Goal: Task Accomplishment & Management: Complete application form

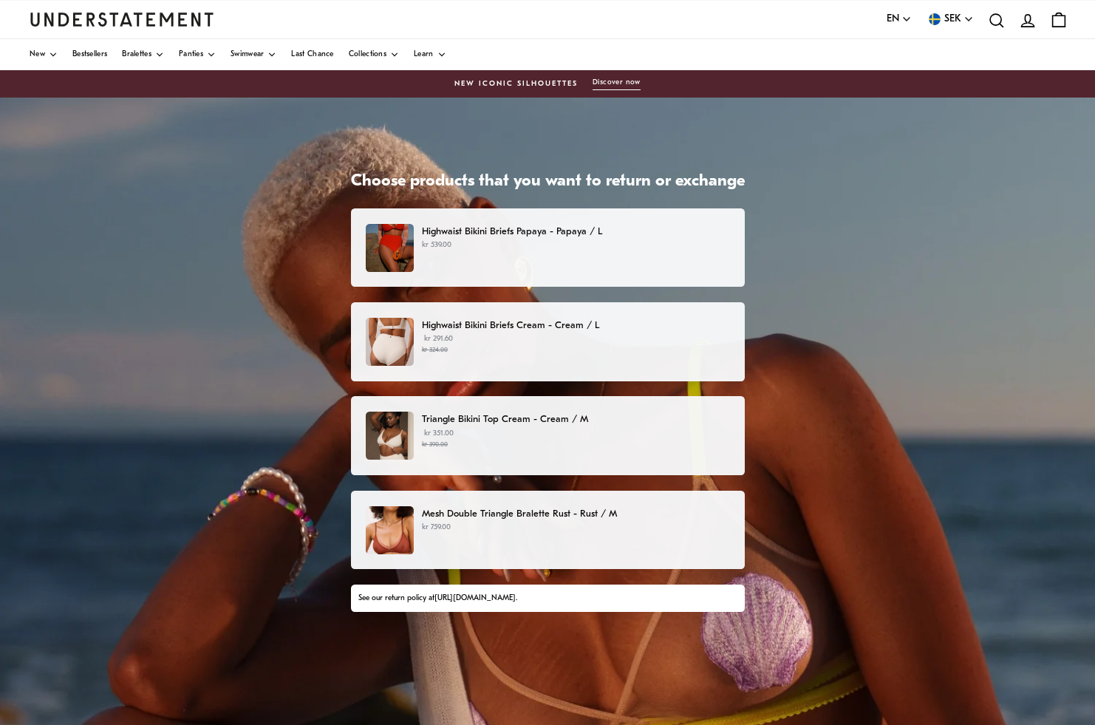
scroll to position [112, 0]
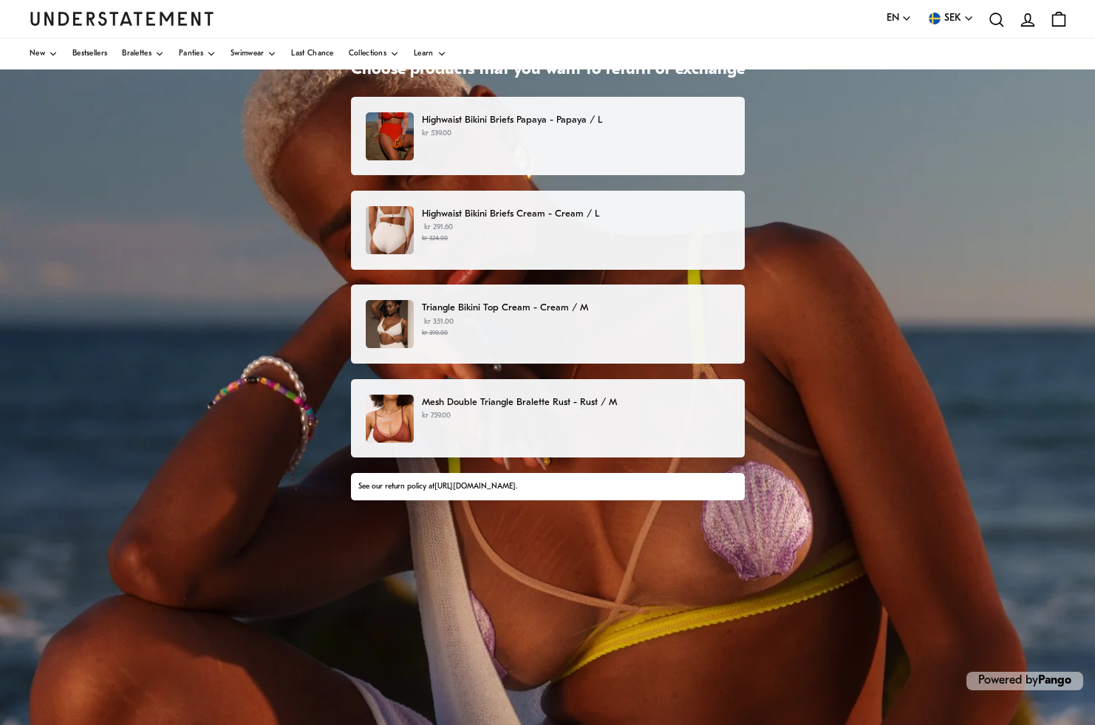
click at [576, 417] on p "kr 759.00" at bounding box center [575, 416] width 307 height 12
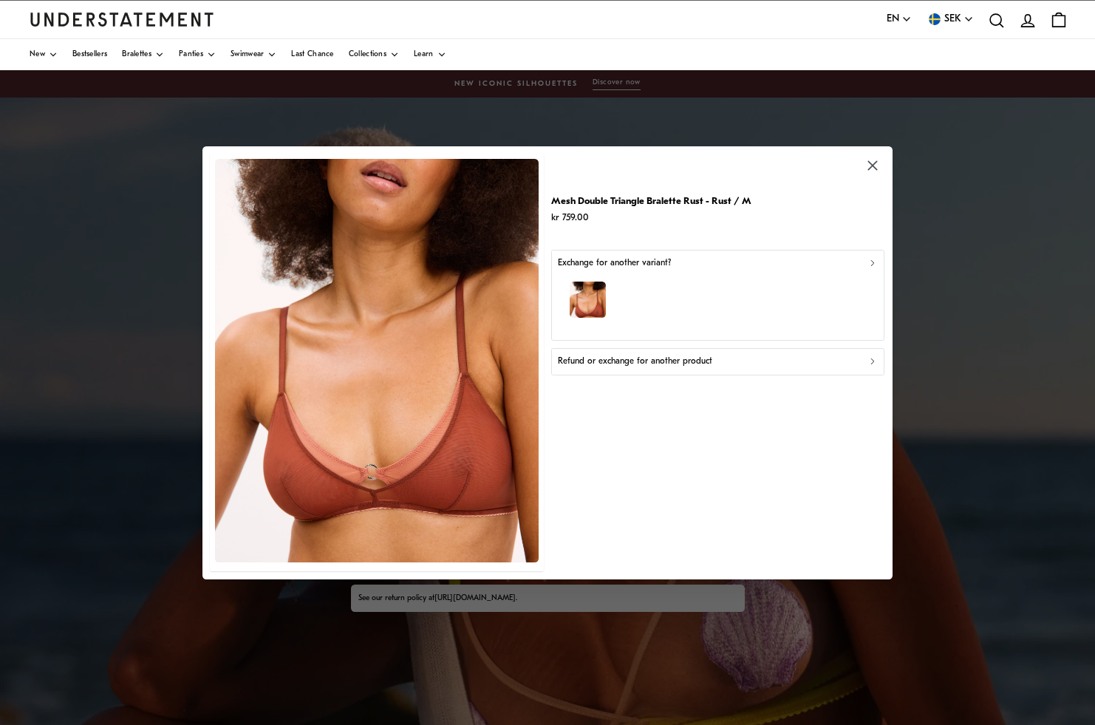
click at [732, 357] on div "Refund or exchange for another product" at bounding box center [718, 362] width 321 height 14
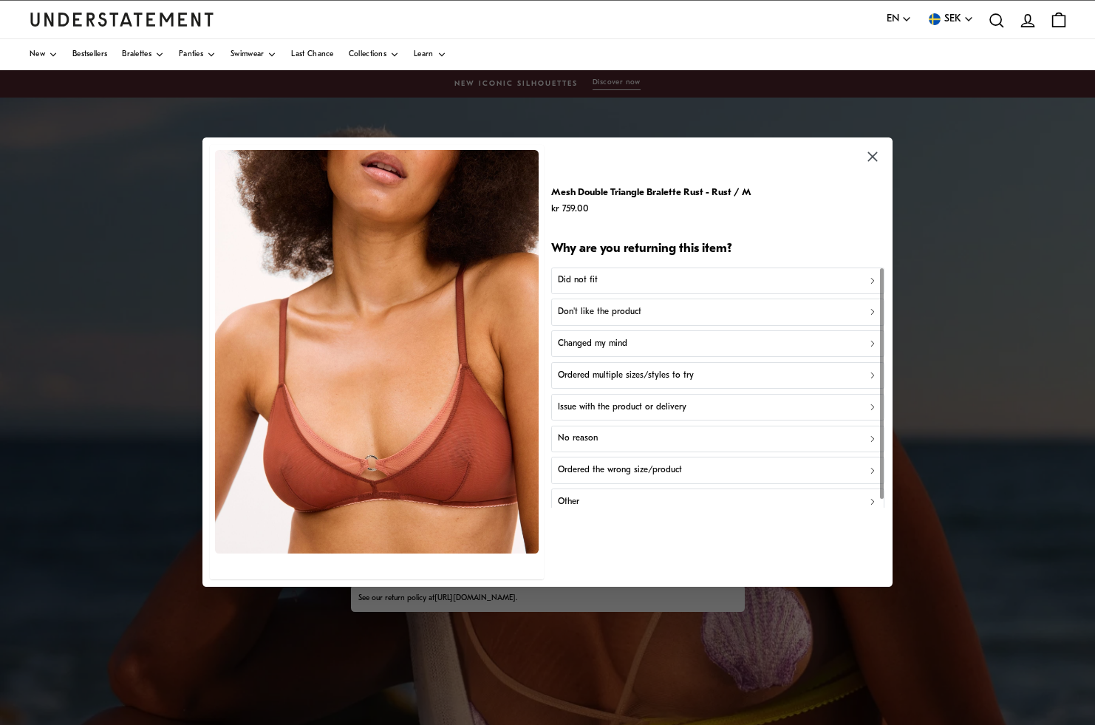
click at [649, 278] on div "Did not fit" at bounding box center [718, 281] width 321 height 14
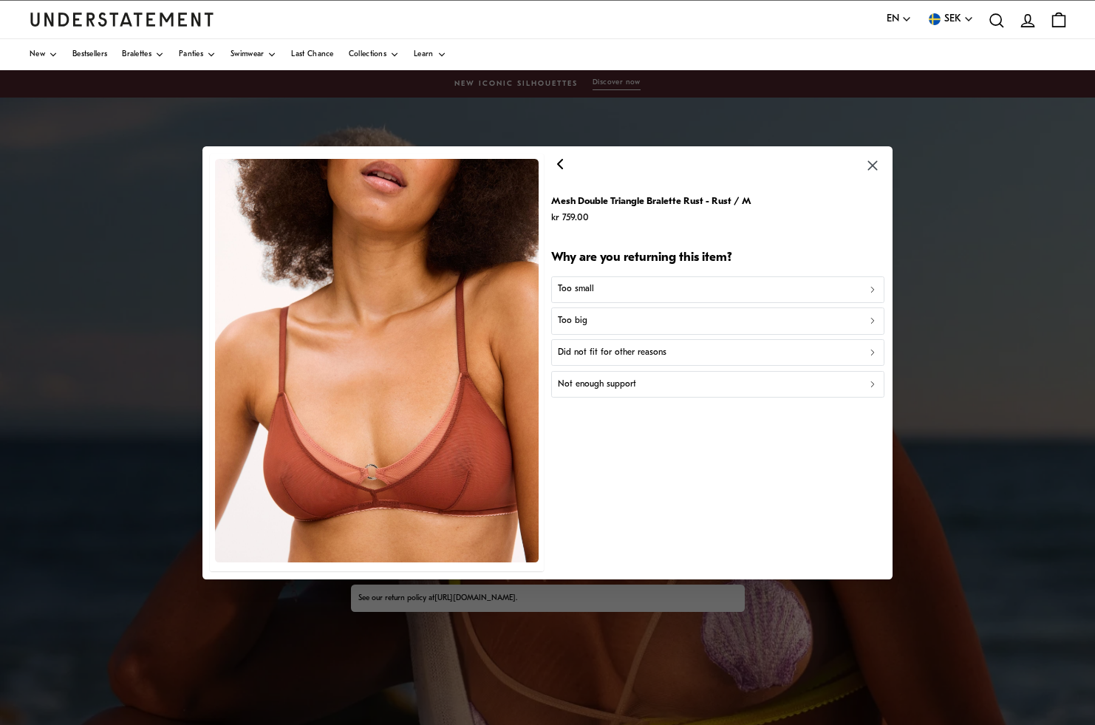
click at [647, 347] on p "Did not fit for other reasons" at bounding box center [612, 353] width 109 height 14
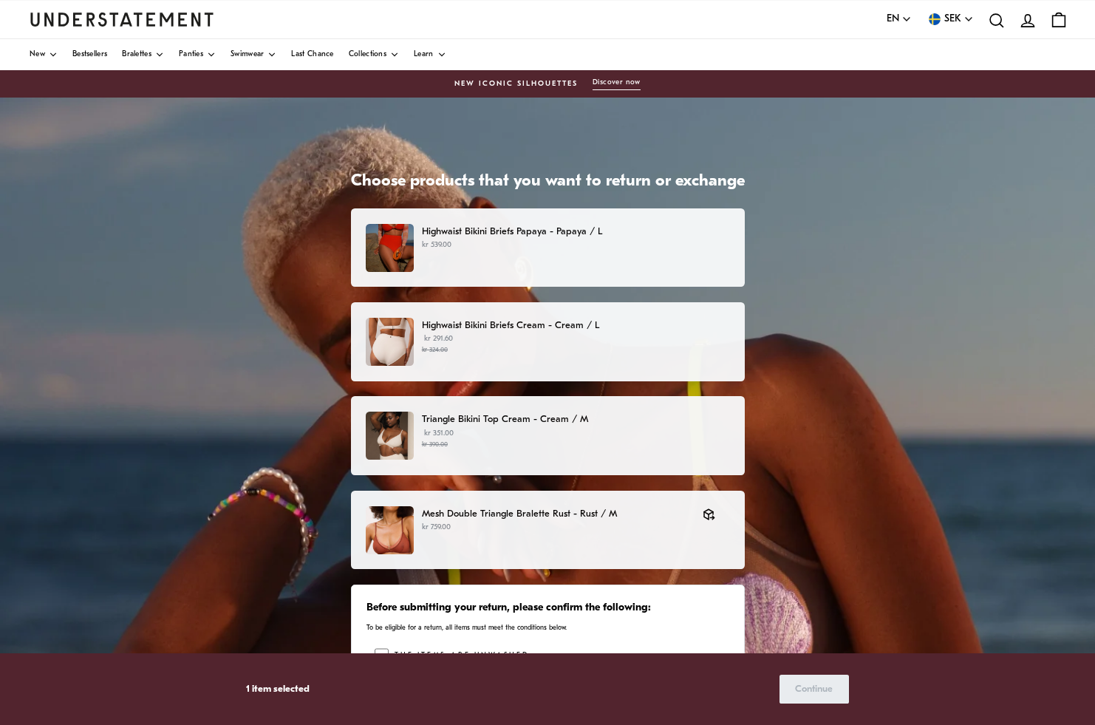
scroll to position [18, 0]
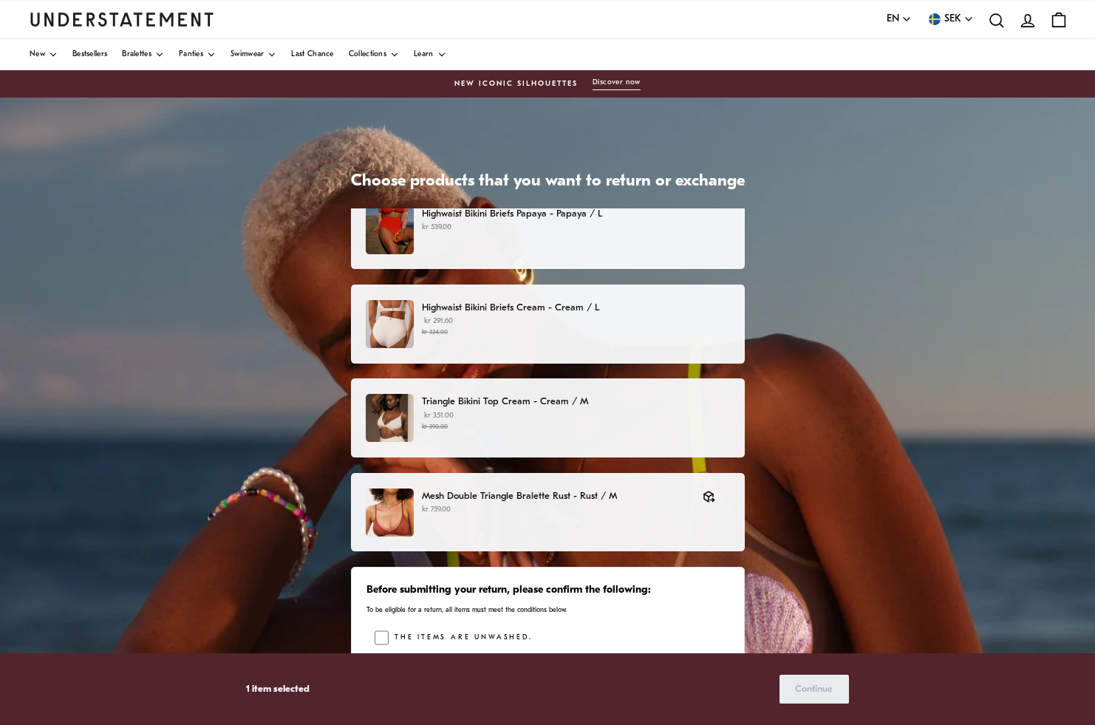
click at [495, 635] on label "The items are unwashed." at bounding box center [460, 637] width 143 height 15
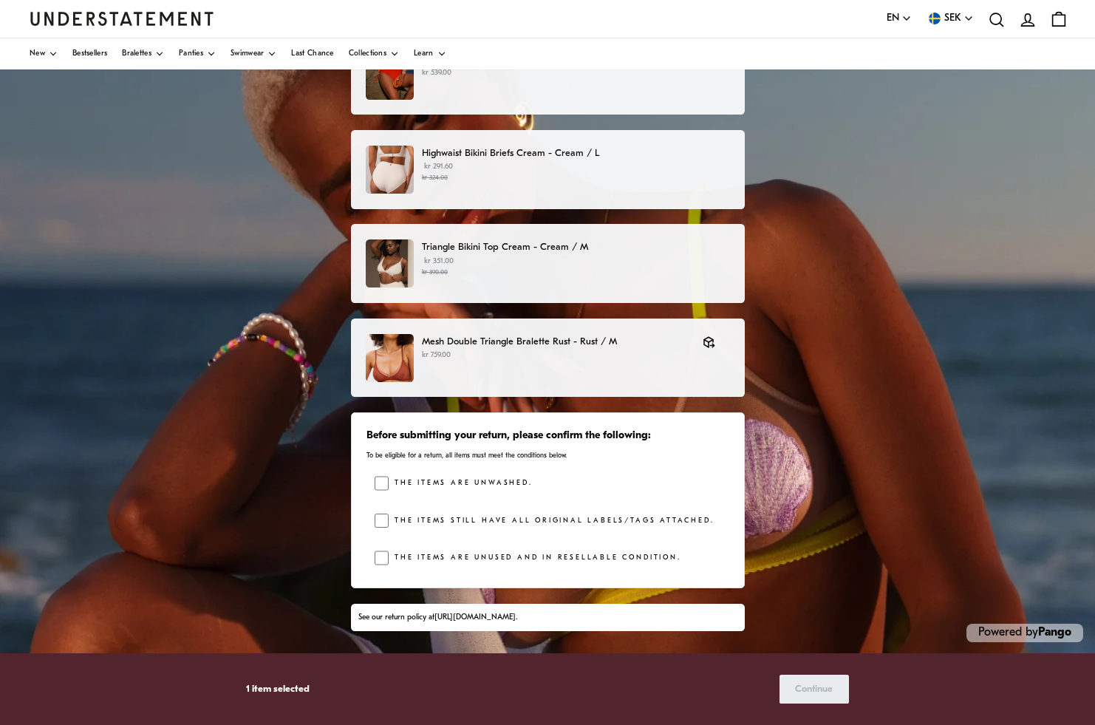
scroll to position [156, 0]
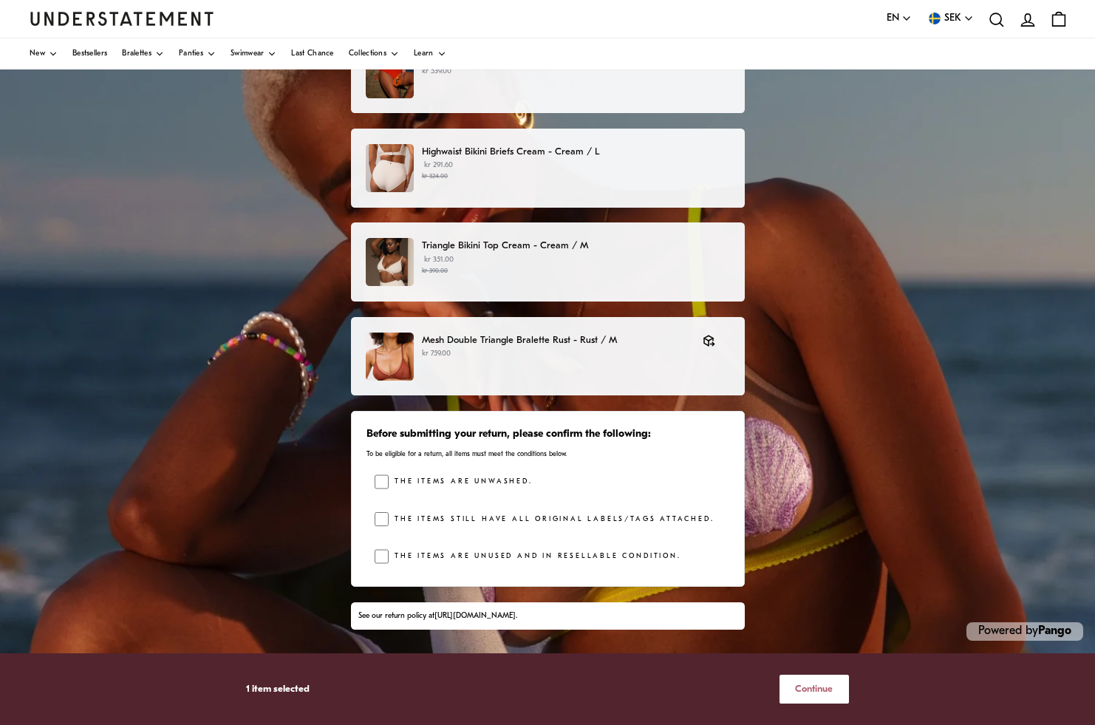
click at [819, 682] on span "Continue" at bounding box center [814, 688] width 38 height 27
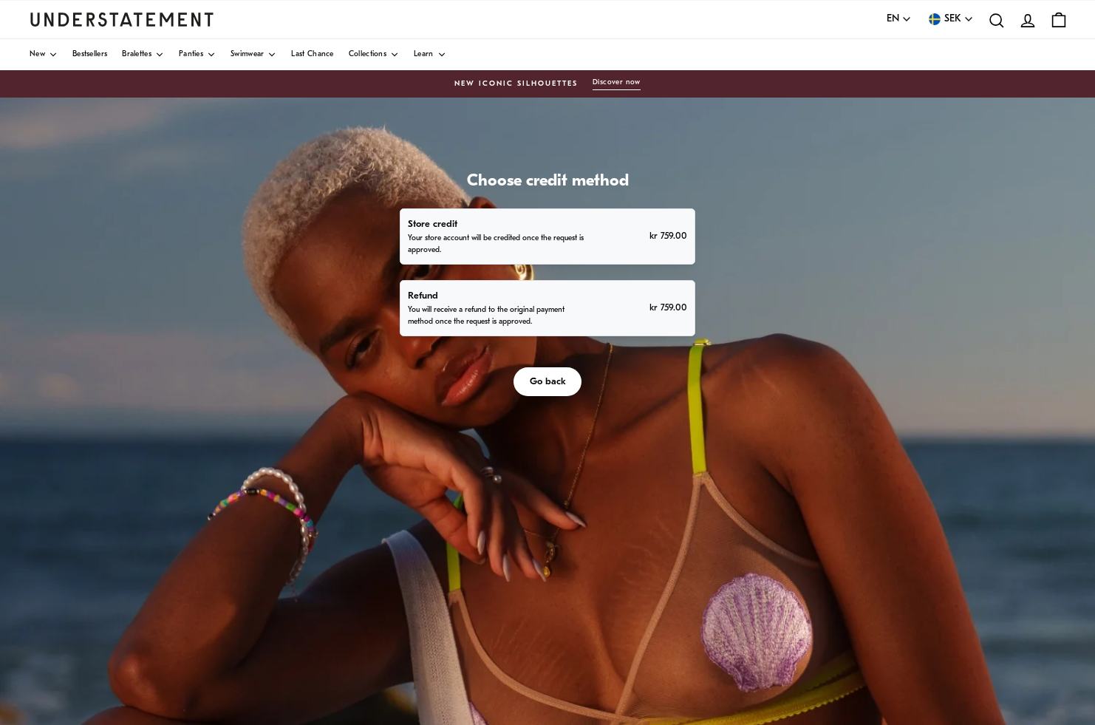
click at [575, 312] on p "You will receive a refund to the original payment method once the request is ap…" at bounding box center [498, 316] width 180 height 24
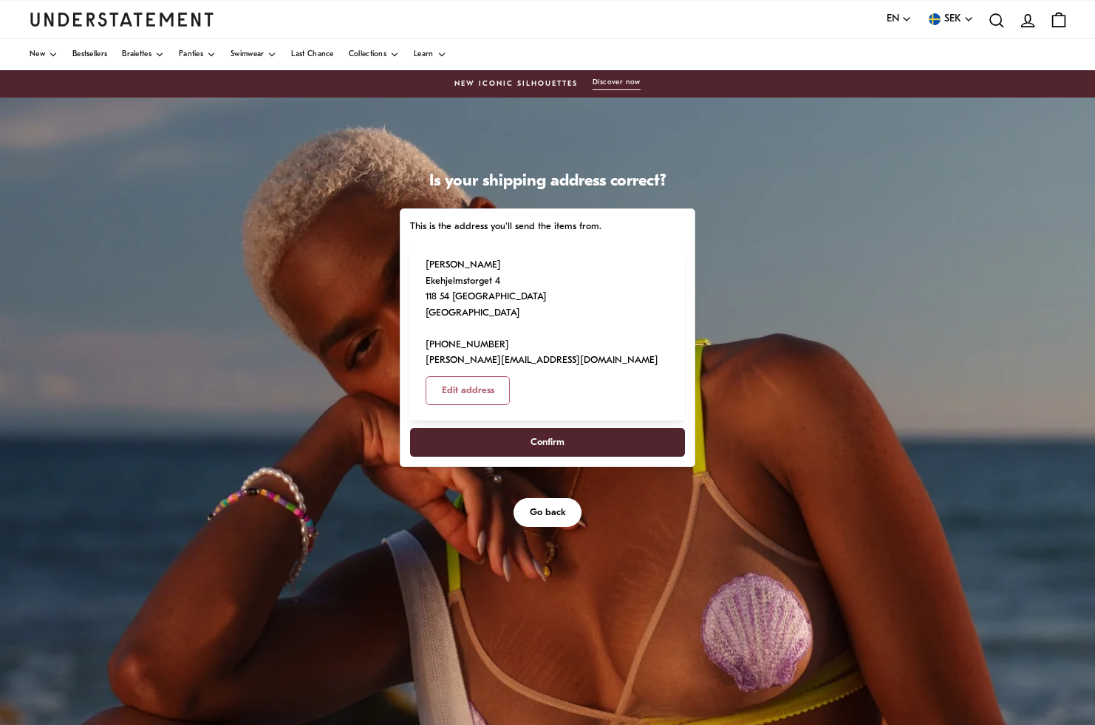
click at [565, 428] on span "Confirm" at bounding box center [547, 441] width 242 height 27
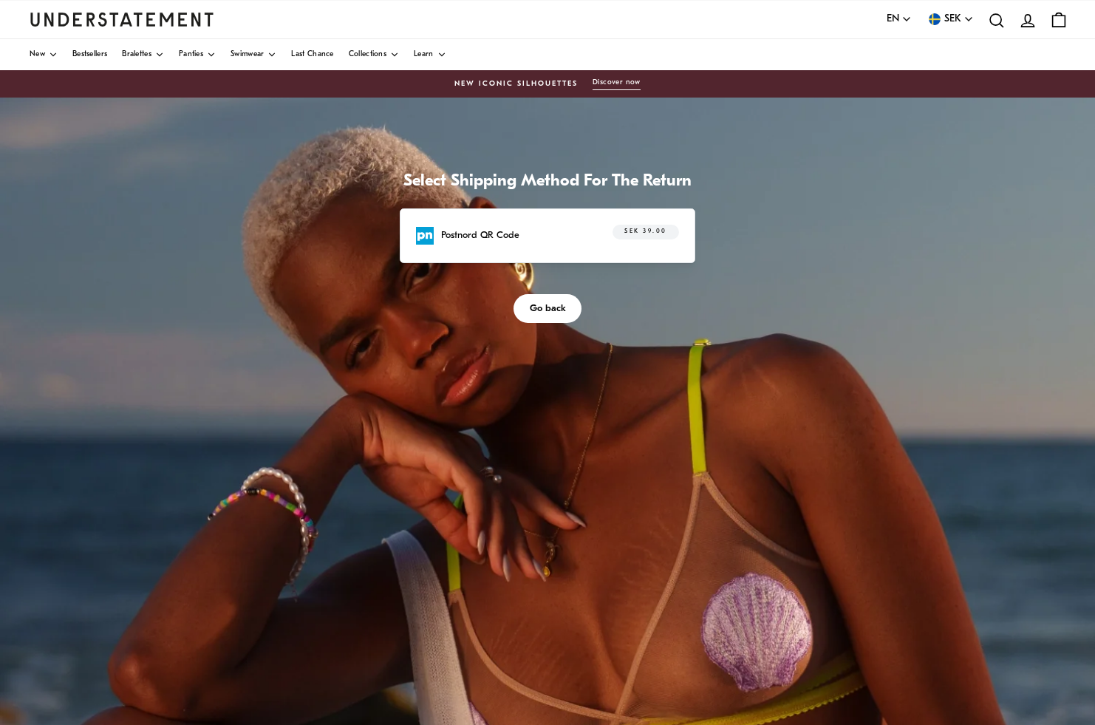
click at [567, 234] on div "Postnord QR Code SEK 39.00" at bounding box center [547, 236] width 263 height 23
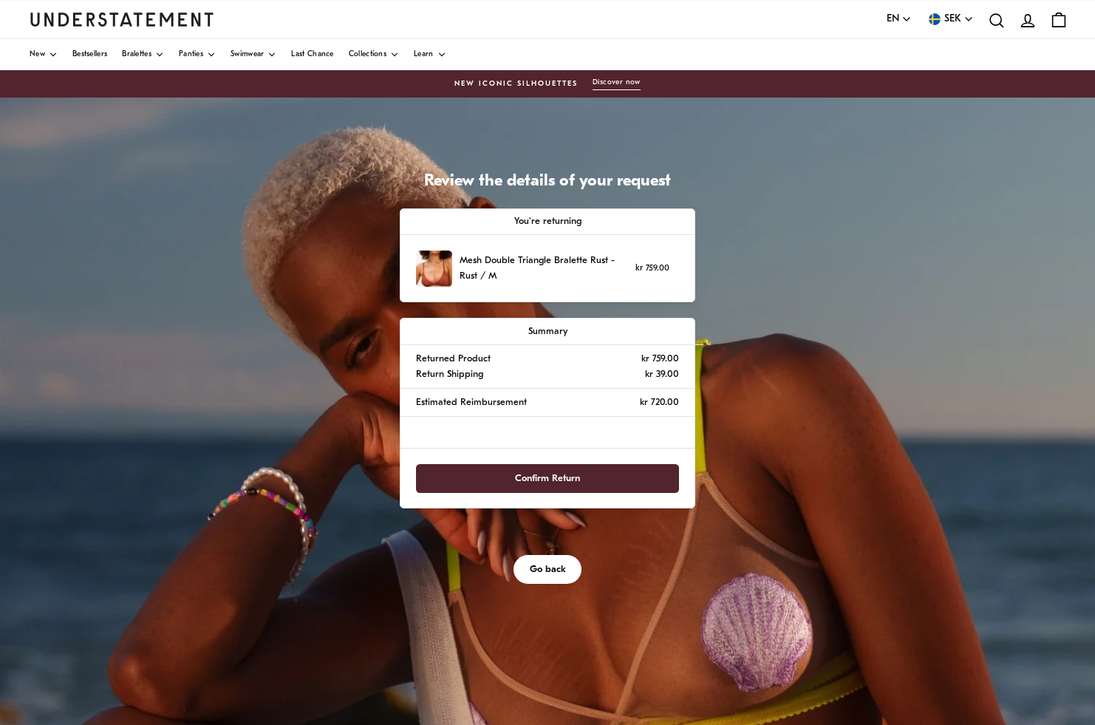
click at [580, 474] on span "Confirm Return" at bounding box center [547, 478] width 231 height 27
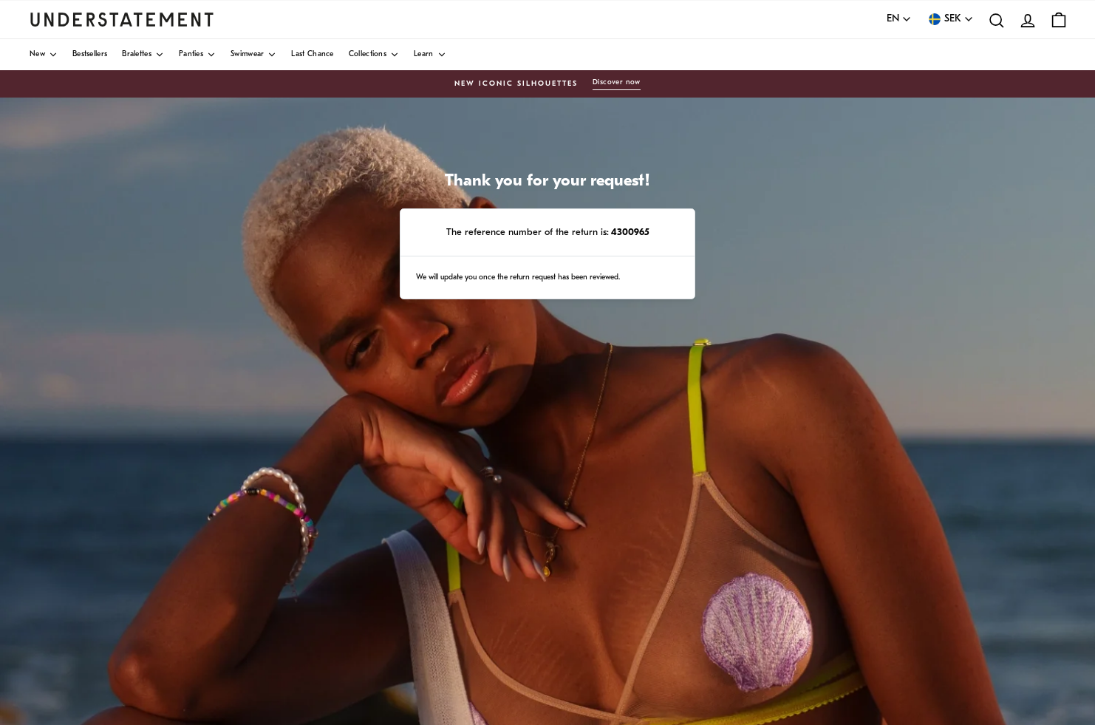
scroll to position [112, 0]
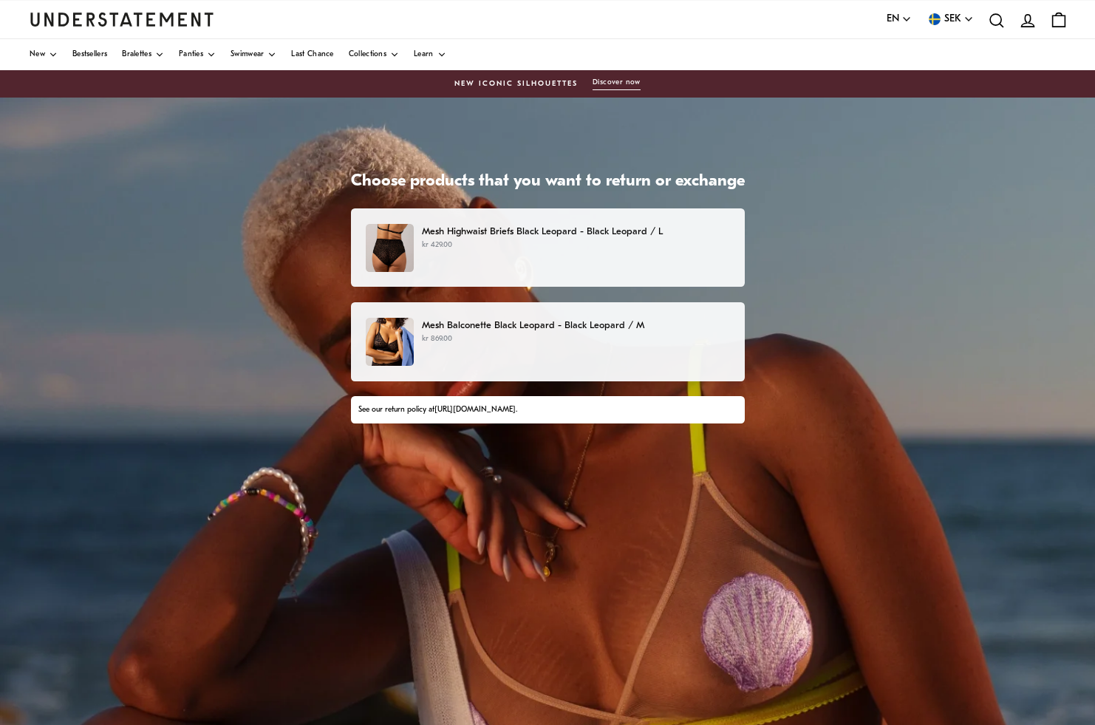
click at [589, 267] on div "Mesh Highwaist Briefs Black Leopard - Black Leopard / L kr 429.00" at bounding box center [547, 248] width 363 height 48
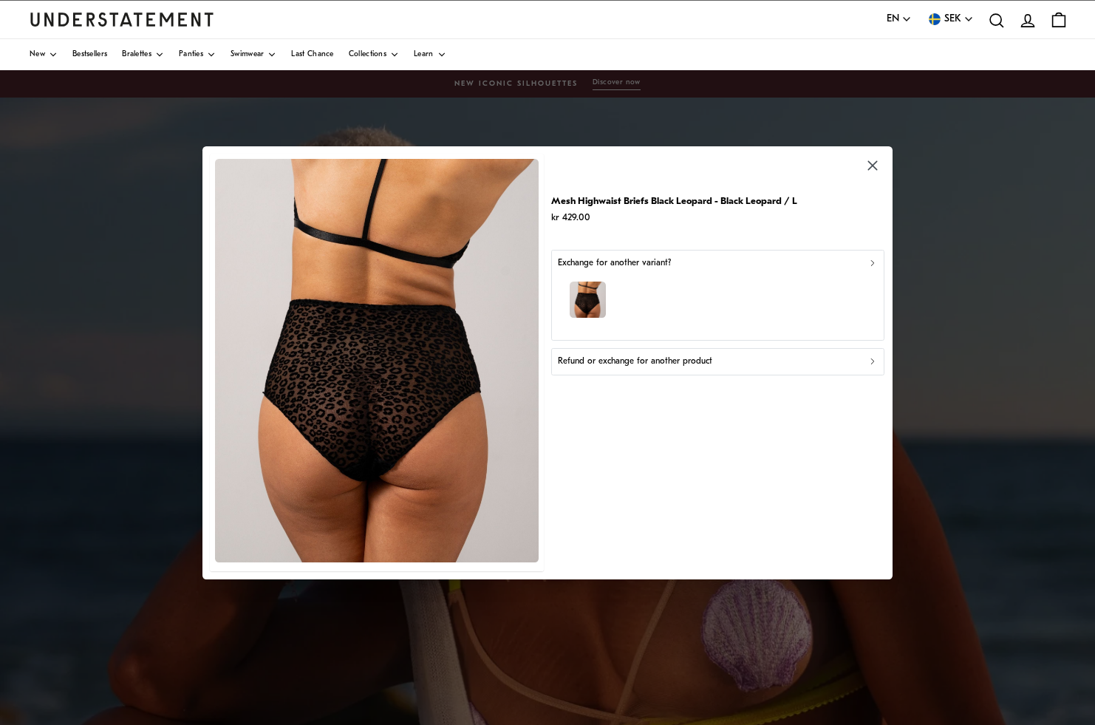
click at [674, 363] on p "Refund or exchange for another product" at bounding box center [635, 362] width 154 height 14
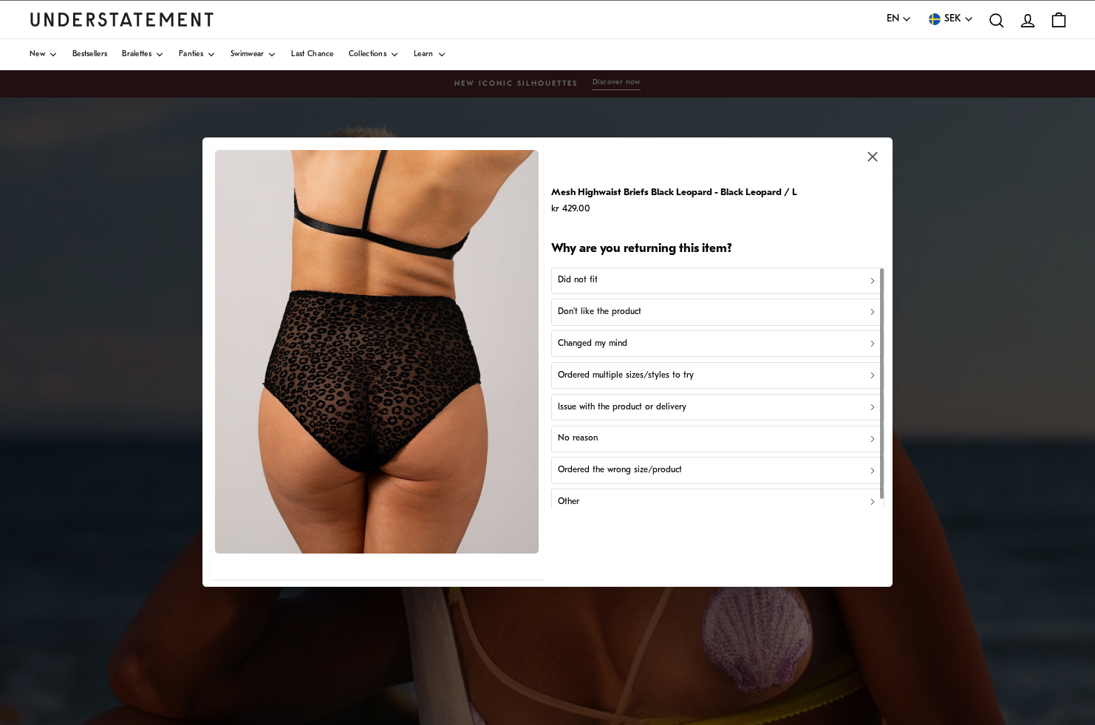
click at [632, 369] on p "Ordered multiple sizes/styles to try" at bounding box center [626, 376] width 136 height 14
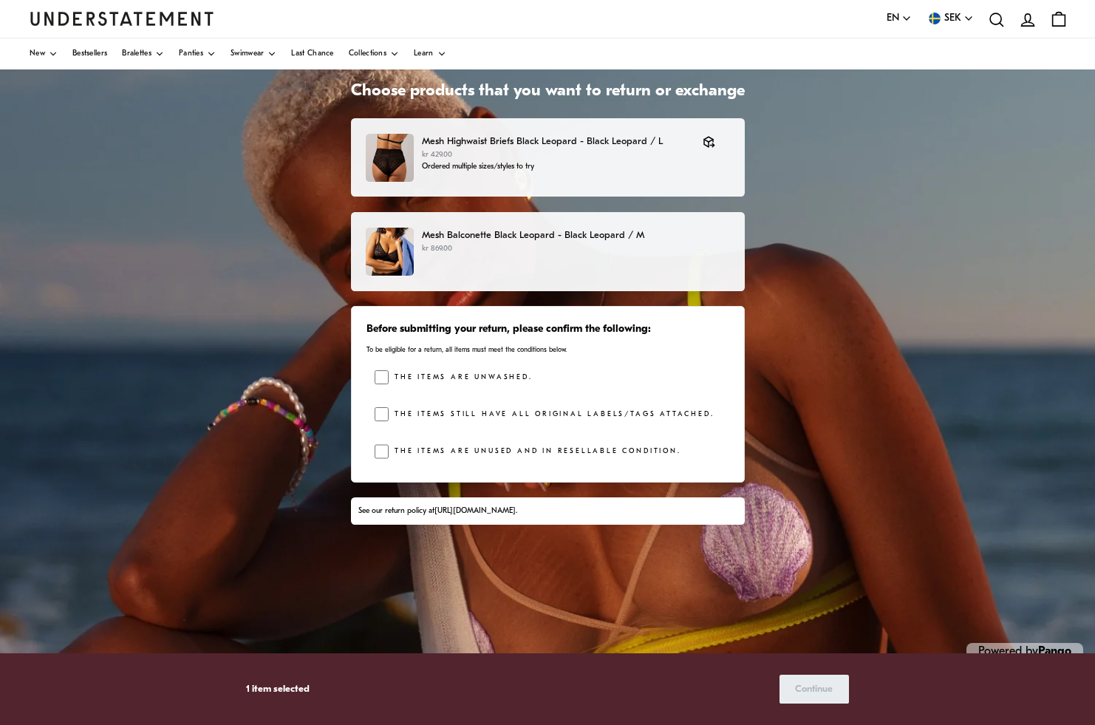
scroll to position [112, 0]
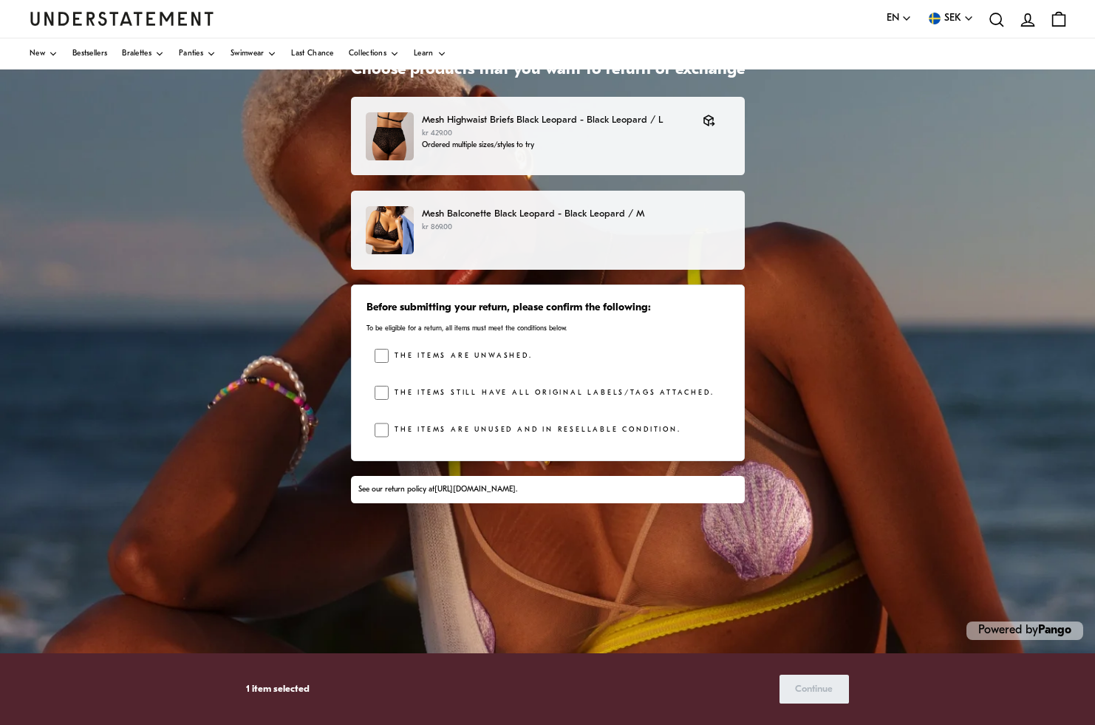
click at [623, 218] on p "Mesh Balconette Black Leopard - Black Leopard / M" at bounding box center [575, 214] width 307 height 16
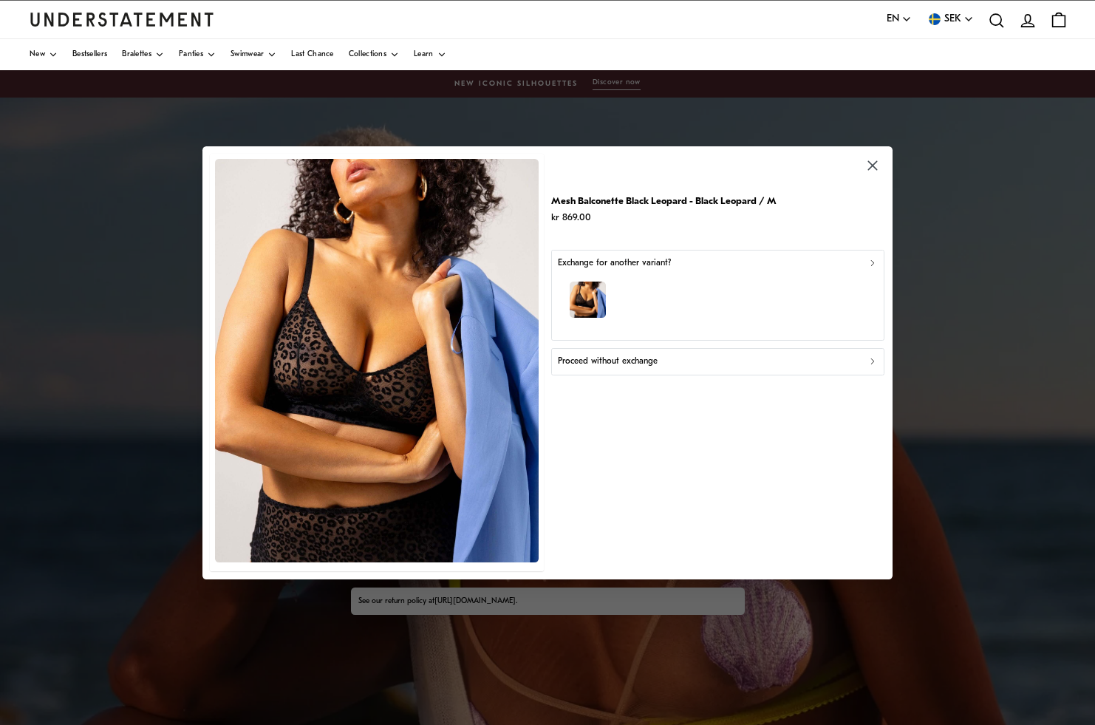
click at [664, 362] on div "Proceed without exchange" at bounding box center [718, 362] width 321 height 14
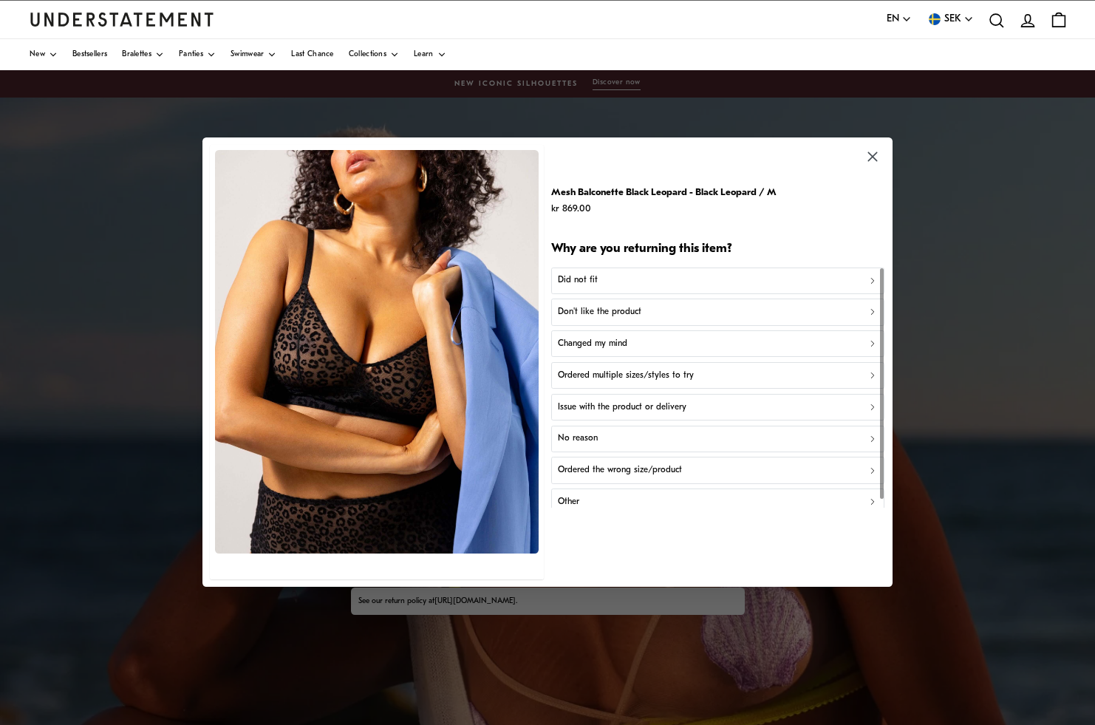
click at [630, 377] on p "Ordered multiple sizes/styles to try" at bounding box center [626, 376] width 136 height 14
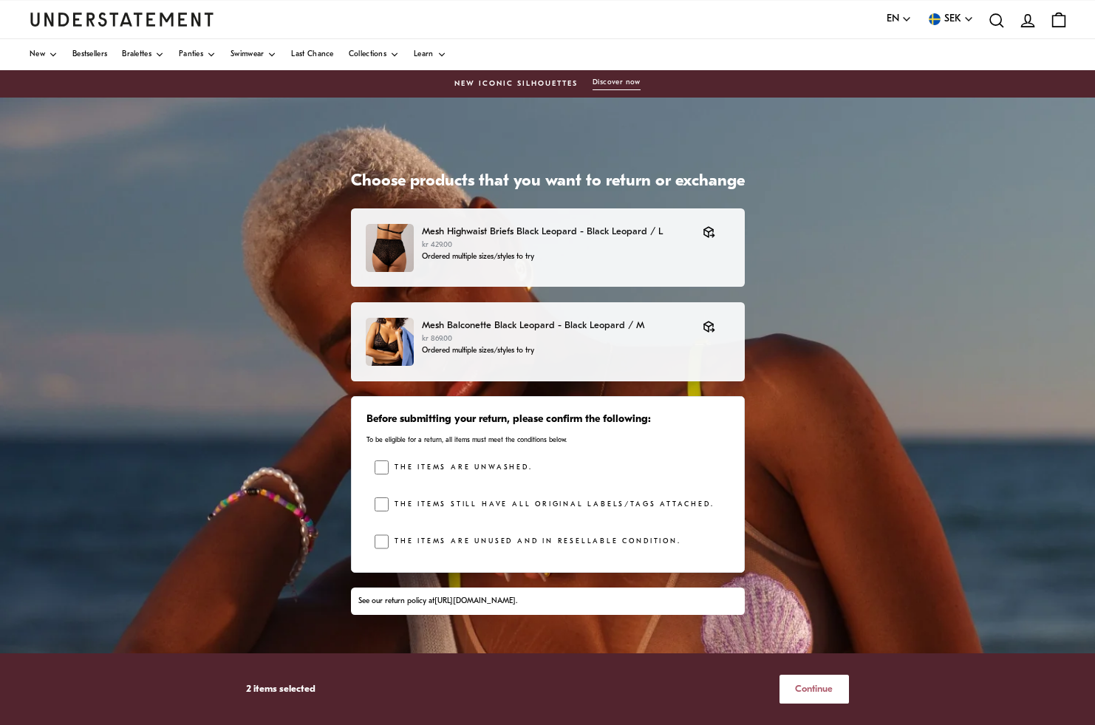
click at [818, 697] on span "Continue" at bounding box center [814, 688] width 38 height 27
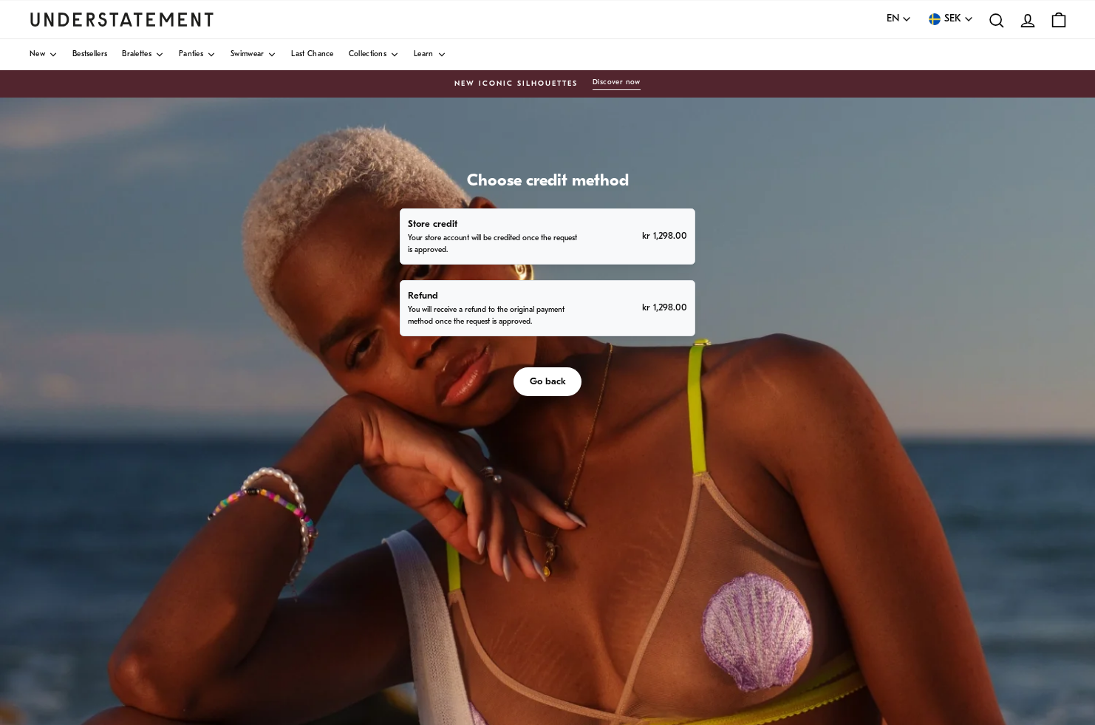
click at [527, 308] on p "You will receive a refund to the original payment method once the request is ap…" at bounding box center [494, 316] width 172 height 24
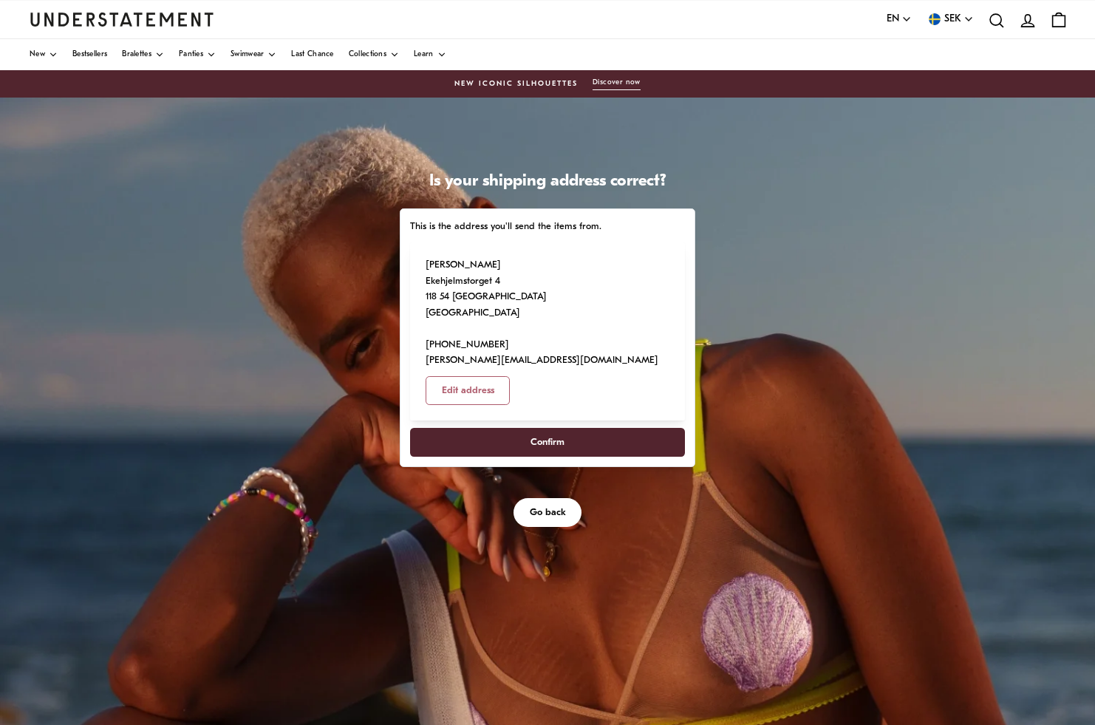
click at [561, 428] on span "Confirm" at bounding box center [547, 441] width 34 height 27
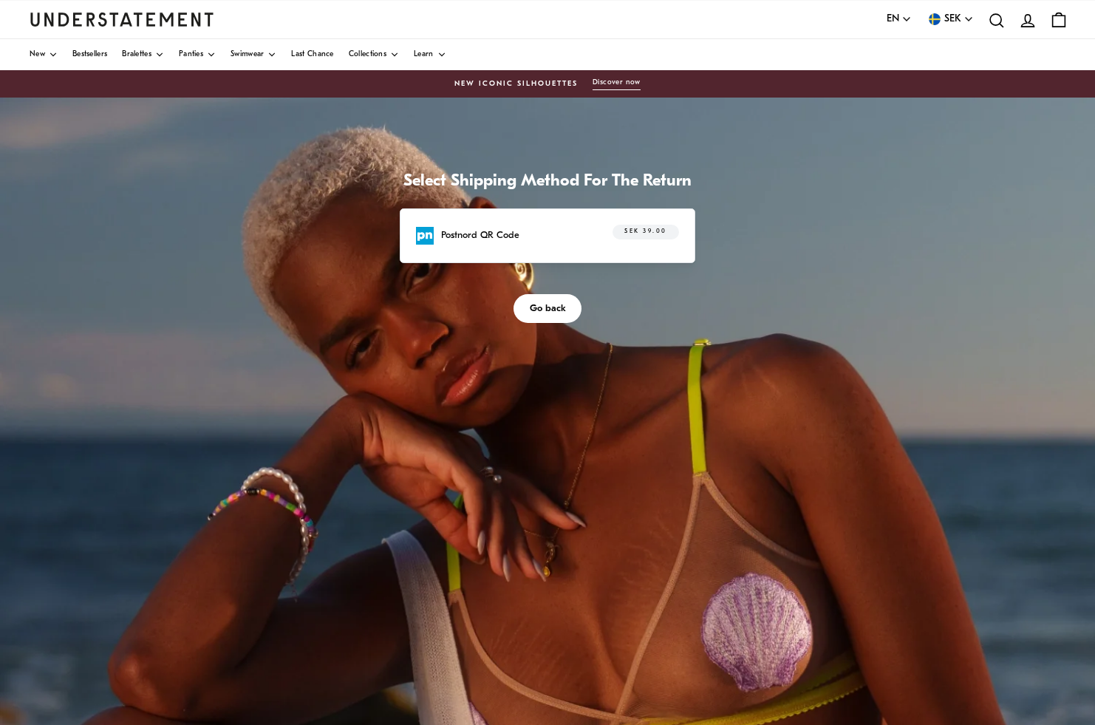
click at [573, 245] on div "Postnord QR Code SEK 39.00" at bounding box center [547, 236] width 263 height 23
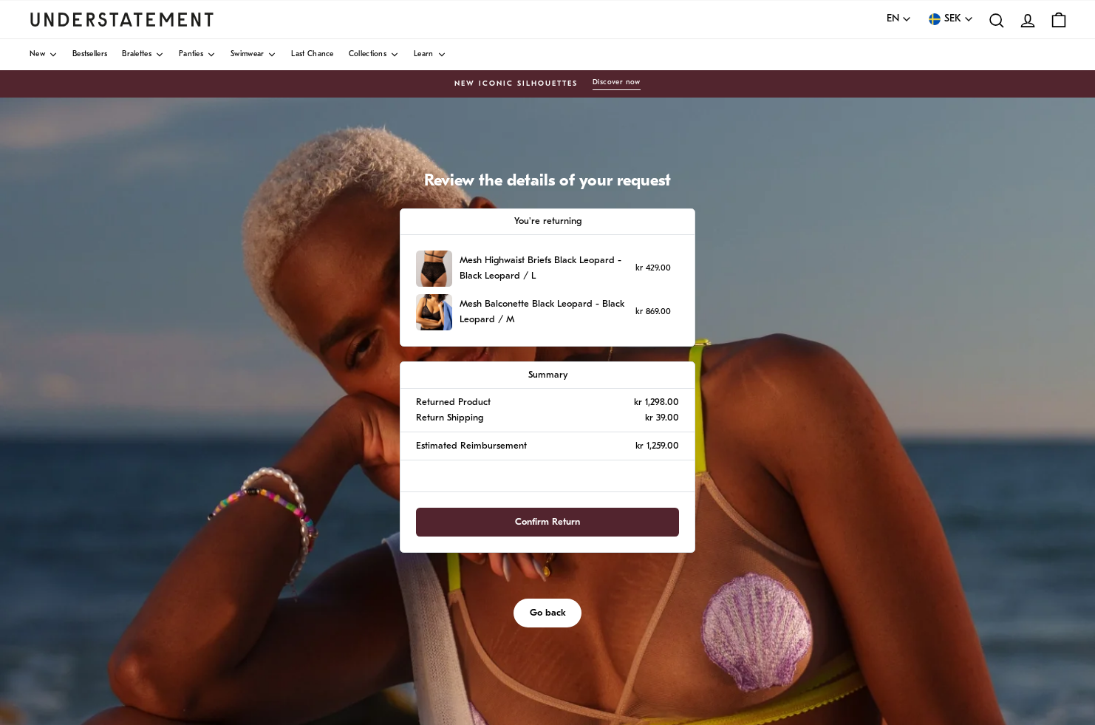
click at [592, 525] on span "Confirm Return" at bounding box center [547, 521] width 231 height 27
